Goal: Information Seeking & Learning: Learn about a topic

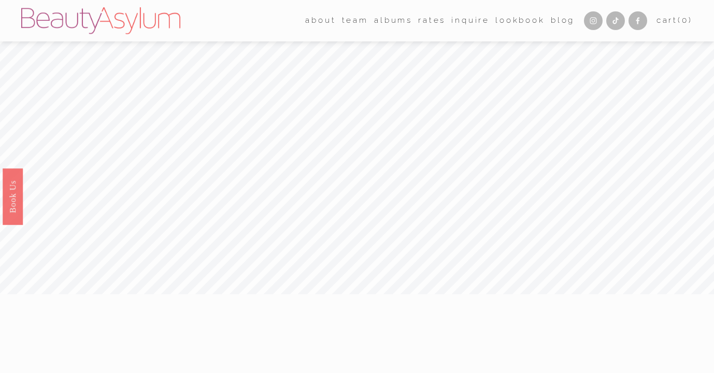
click at [390, 18] on link "albums" at bounding box center [393, 20] width 38 height 16
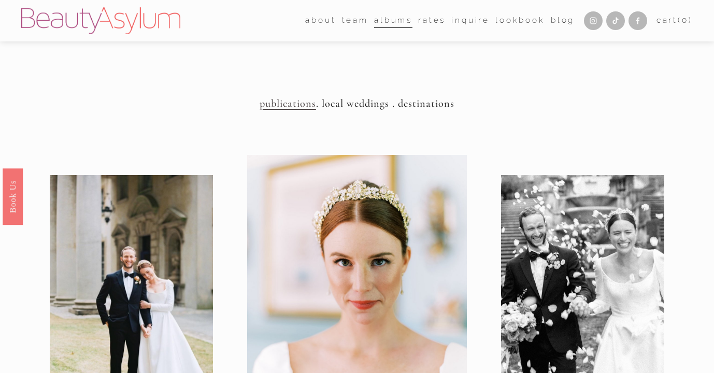
click at [429, 21] on link "Rates" at bounding box center [431, 20] width 27 height 16
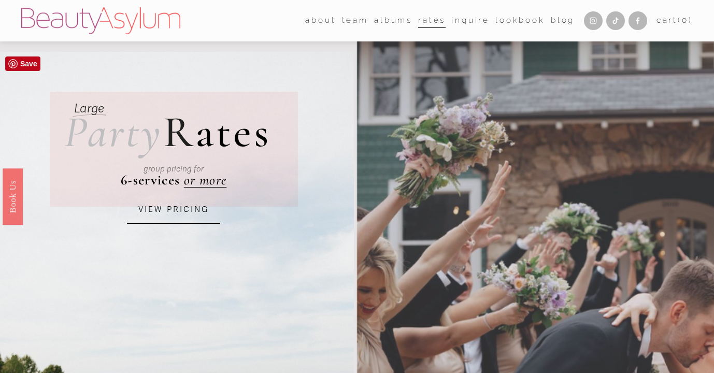
click at [163, 213] on link "VIEW PRICING" at bounding box center [173, 210] width 93 height 28
click at [0, 0] on link "[GEOGRAPHIC_DATA]" at bounding box center [0, 0] width 0 height 0
click at [511, 22] on link "Lookbook" at bounding box center [520, 20] width 50 height 16
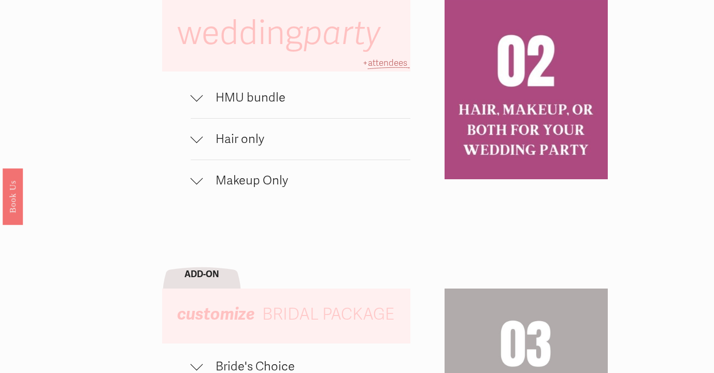
scroll to position [631, 0]
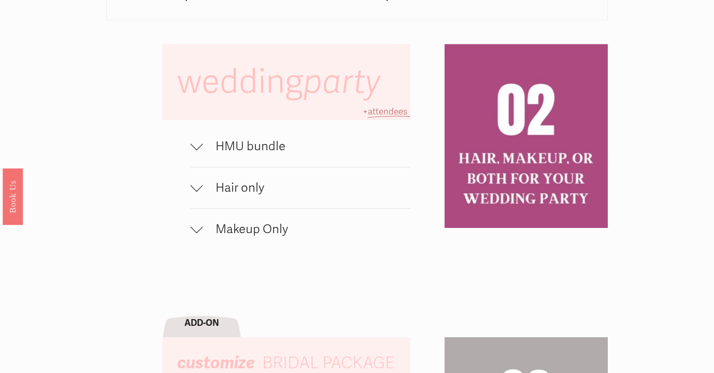
click at [197, 146] on div at bounding box center [197, 144] width 12 height 12
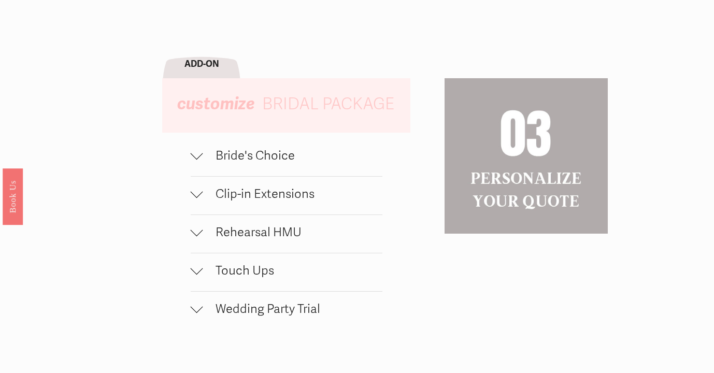
scroll to position [965, 0]
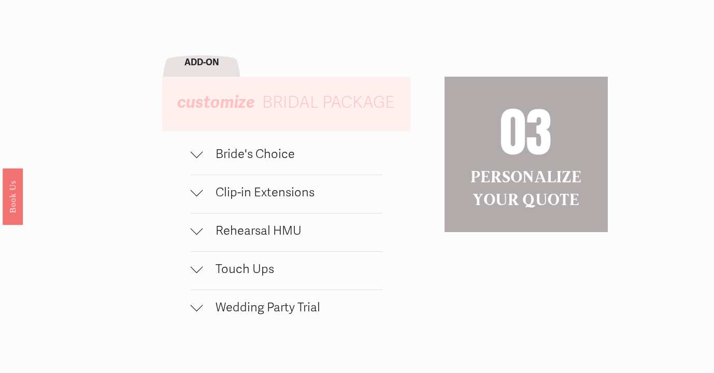
click at [198, 231] on div at bounding box center [197, 229] width 12 height 12
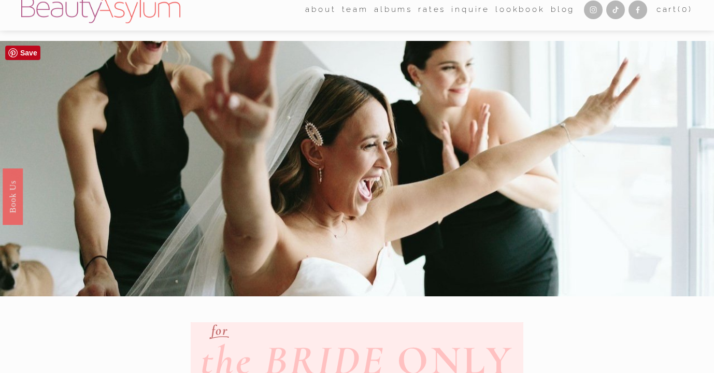
scroll to position [0, 0]
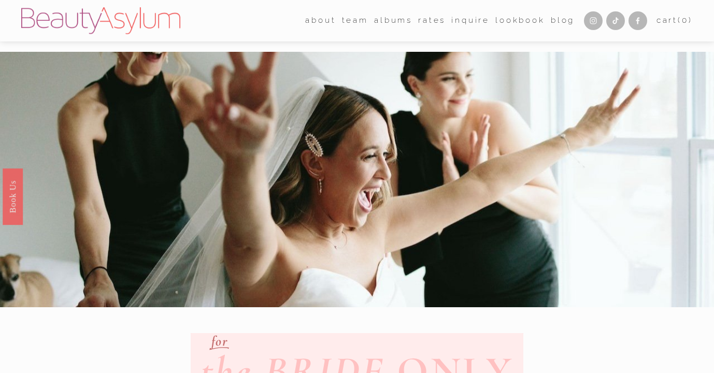
click at [352, 21] on span "team" at bounding box center [355, 20] width 26 height 15
click at [0, 0] on link "[GEOGRAPHIC_DATA]" at bounding box center [0, 0] width 0 height 0
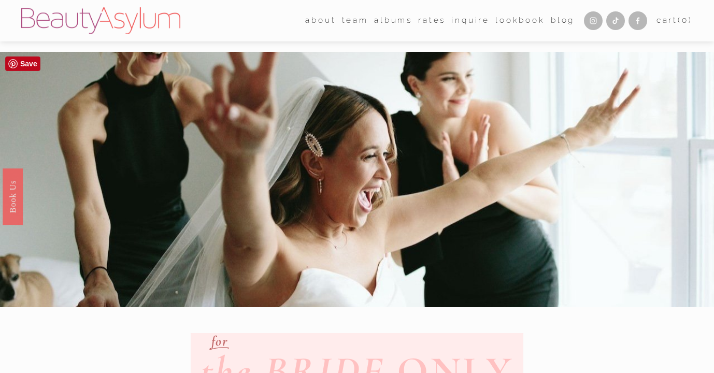
click at [0, 0] on span "Destination" at bounding box center [0, 0] width 0 height 0
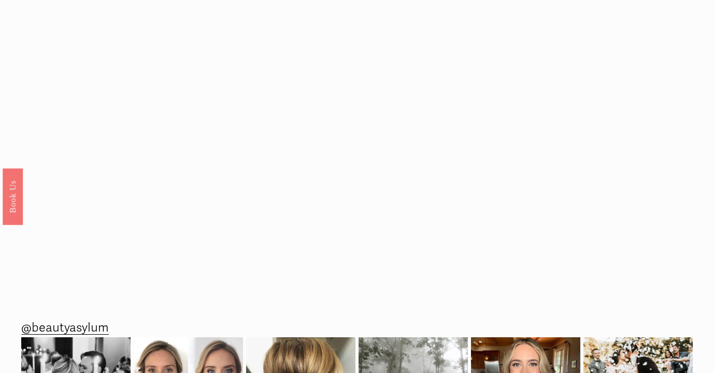
scroll to position [1495, 0]
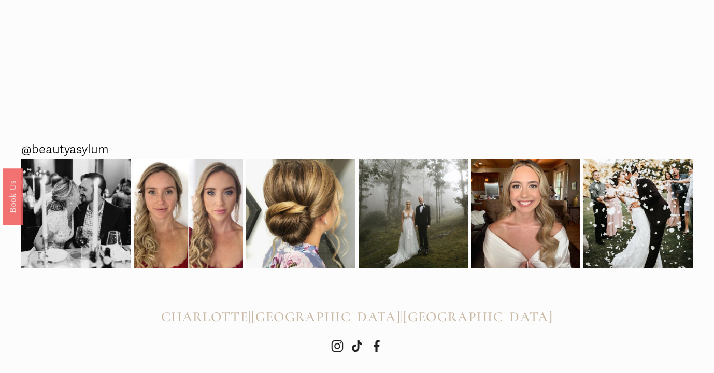
click at [466, 317] on span "[GEOGRAPHIC_DATA]" at bounding box center [478, 316] width 150 height 17
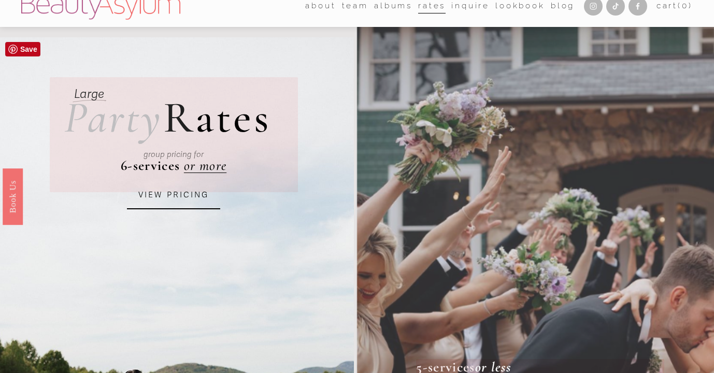
scroll to position [16, 0]
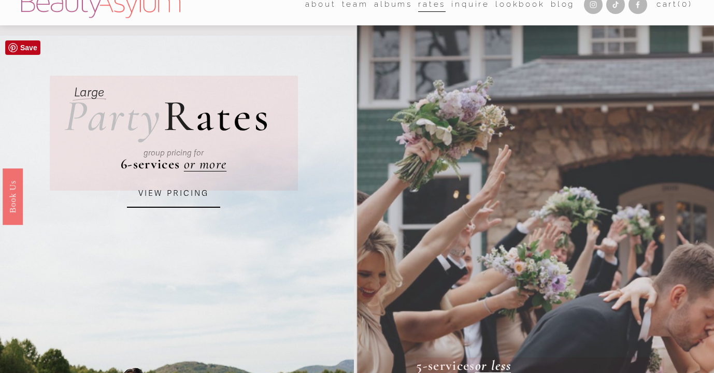
click at [183, 194] on link "VIEW PRICING" at bounding box center [173, 194] width 93 height 28
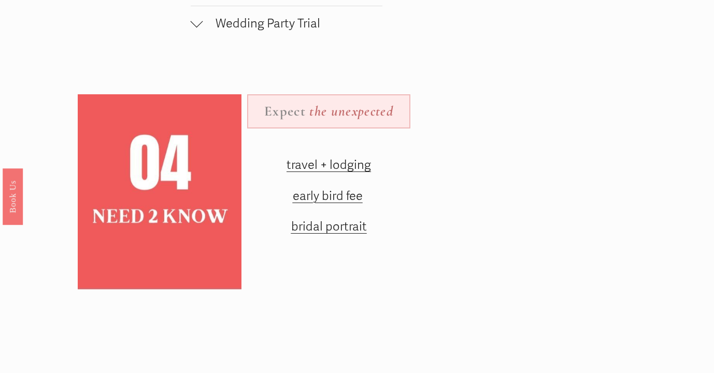
scroll to position [1116, 0]
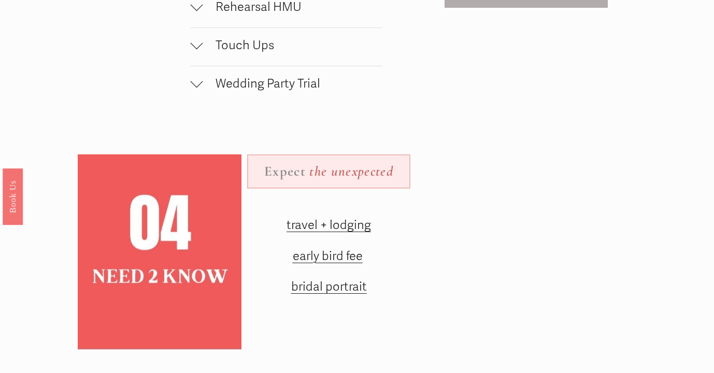
click at [325, 226] on span "travel + lodging" at bounding box center [328, 225] width 84 height 15
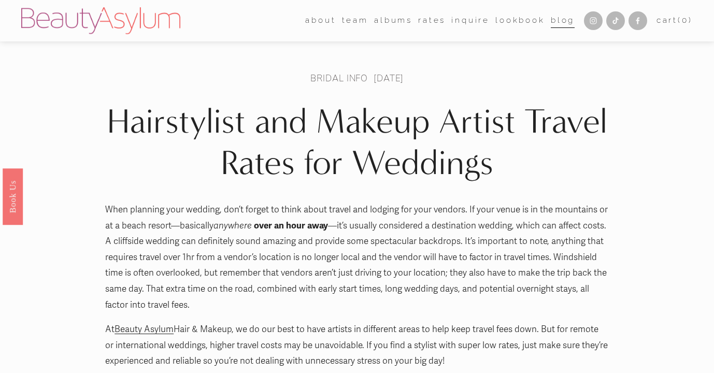
click at [424, 20] on link "Rates" at bounding box center [431, 20] width 27 height 16
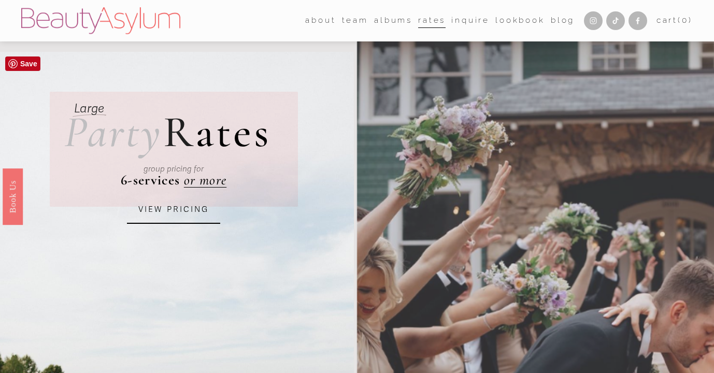
click at [179, 215] on link "VIEW PRICING" at bounding box center [173, 210] width 93 height 28
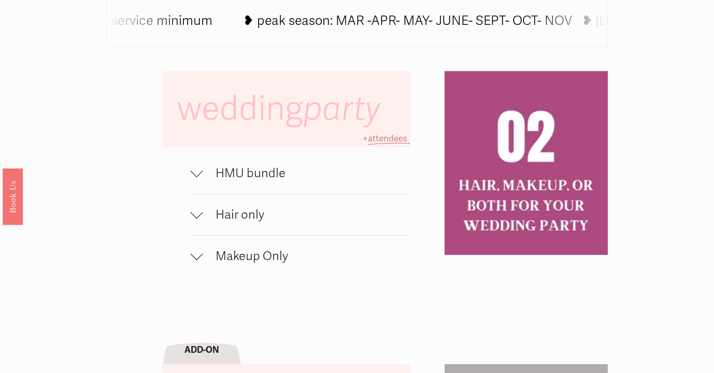
scroll to position [609, 0]
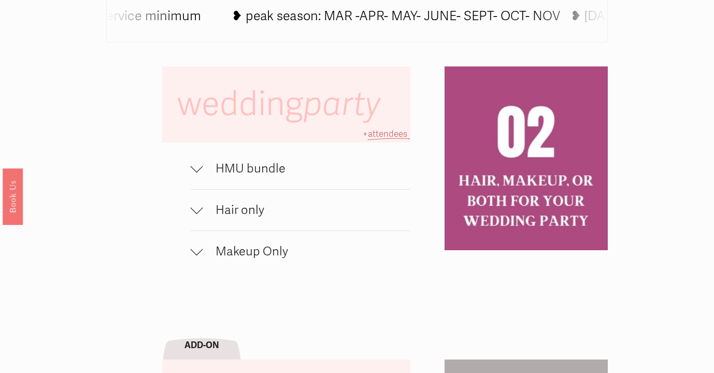
click at [197, 162] on div at bounding box center [197, 166] width 12 height 12
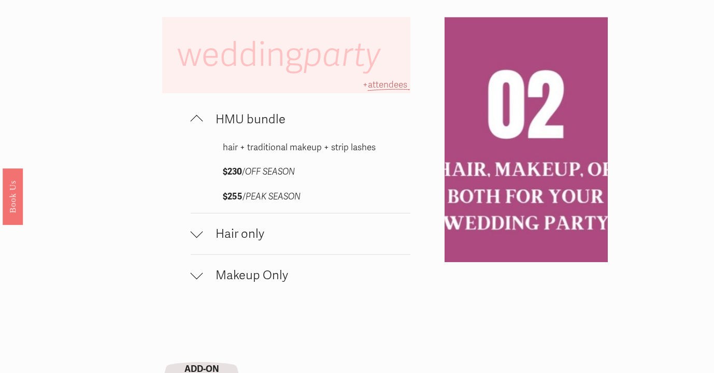
scroll to position [656, 0]
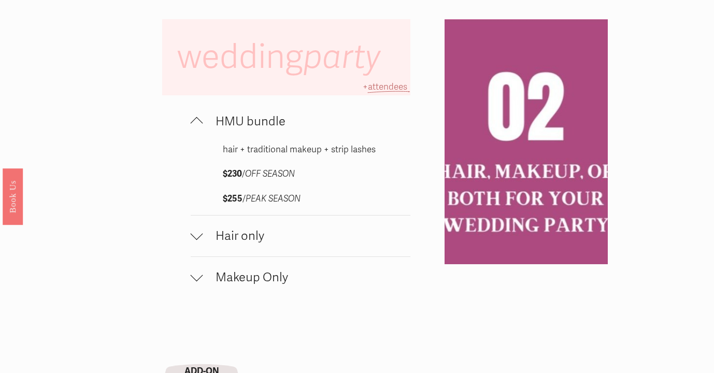
click at [193, 240] on div at bounding box center [197, 235] width 12 height 12
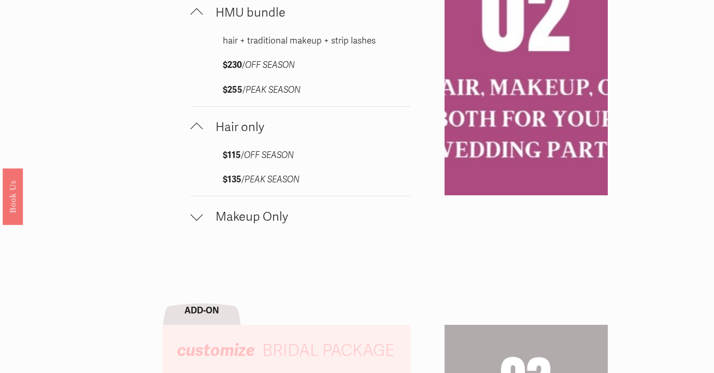
scroll to position [765, 0]
click at [200, 214] on div at bounding box center [197, 214] width 12 height 12
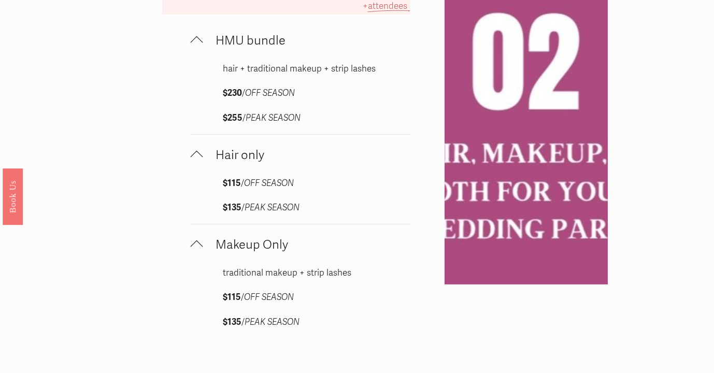
scroll to position [38, 0]
